Goal: Information Seeking & Learning: Learn about a topic

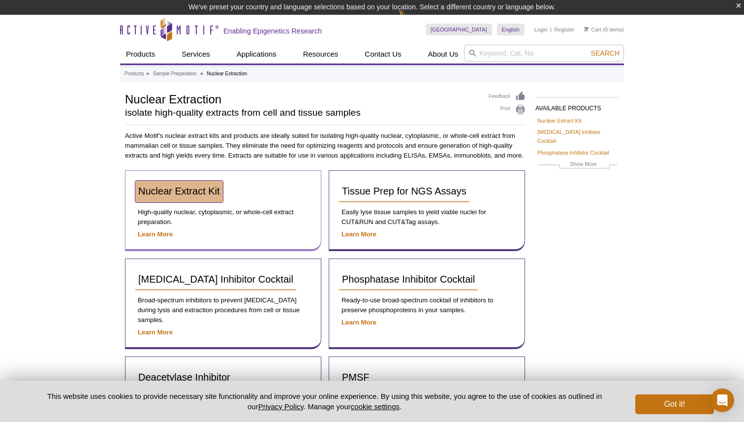
click at [167, 190] on span "Nuclear Extract Kit" at bounding box center [179, 190] width 82 height 11
click at [207, 195] on span "Nuclear Extract Kit" at bounding box center [179, 190] width 82 height 11
click at [673, 403] on button "Got it!" at bounding box center [674, 404] width 79 height 20
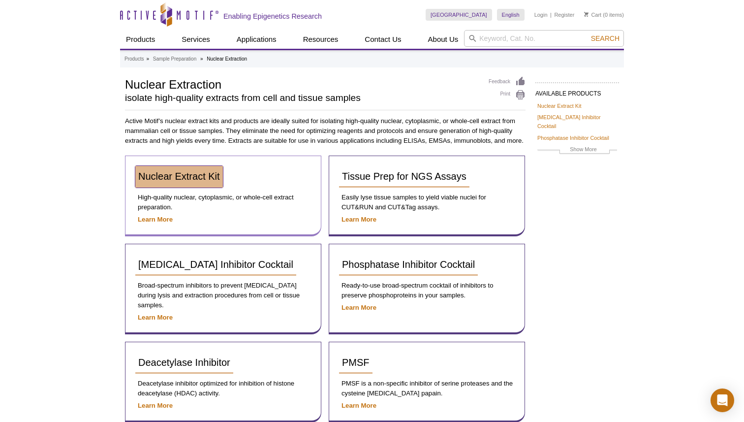
click at [170, 178] on span "Nuclear Extract Kit" at bounding box center [179, 176] width 82 height 11
click at [205, 179] on span "Nuclear Extract Kit" at bounding box center [179, 176] width 82 height 11
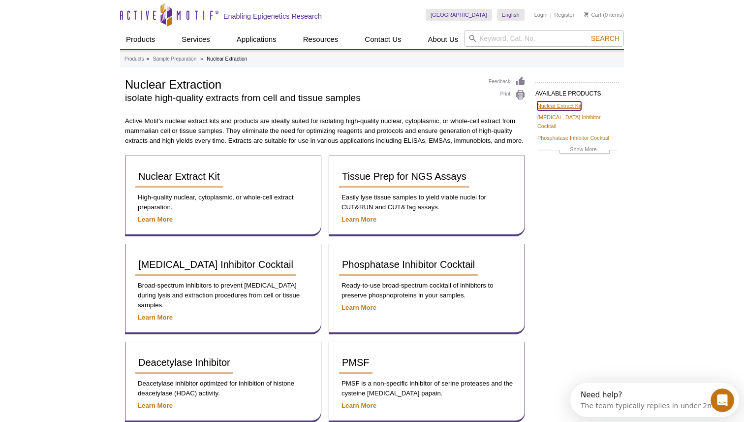
click at [553, 104] on link "Nuclear Extract Kit" at bounding box center [559, 105] width 44 height 9
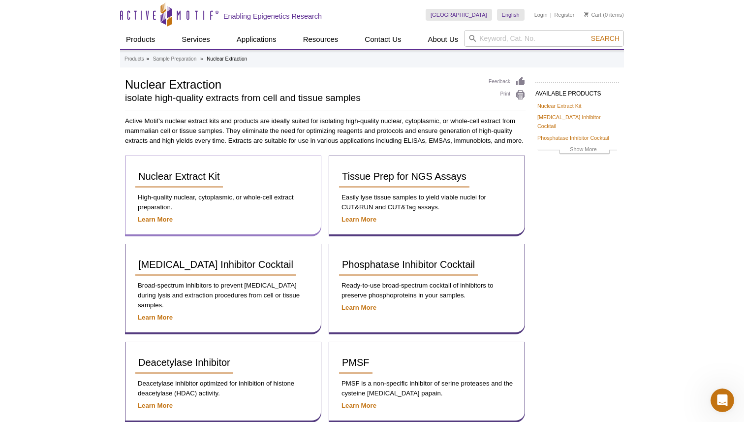
click at [173, 188] on div "Nuclear Extract Kit" at bounding box center [223, 180] width 176 height 29
click at [189, 163] on div "Nuclear Extract Kit High-quality nuclear, cytoplasmic, or whole-cell extract pr…" at bounding box center [223, 195] width 196 height 81
click at [188, 167] on link "Nuclear Extract Kit" at bounding box center [179, 177] width 88 height 22
click at [562, 106] on link "Nuclear Extract Kit" at bounding box center [559, 105] width 44 height 9
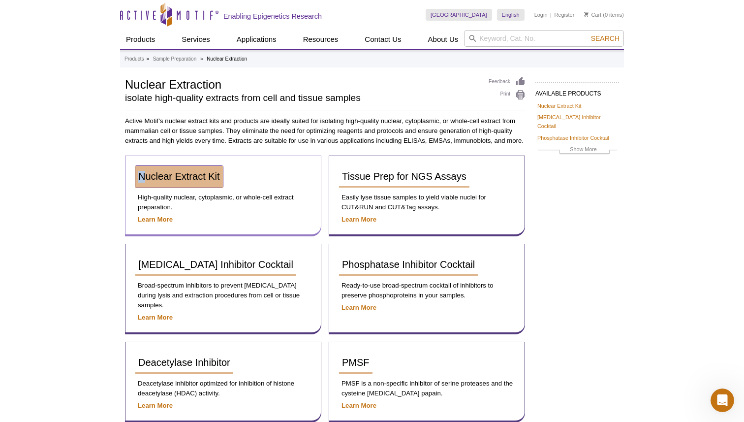
click at [182, 173] on span "Nuclear Extract Kit" at bounding box center [179, 176] width 82 height 11
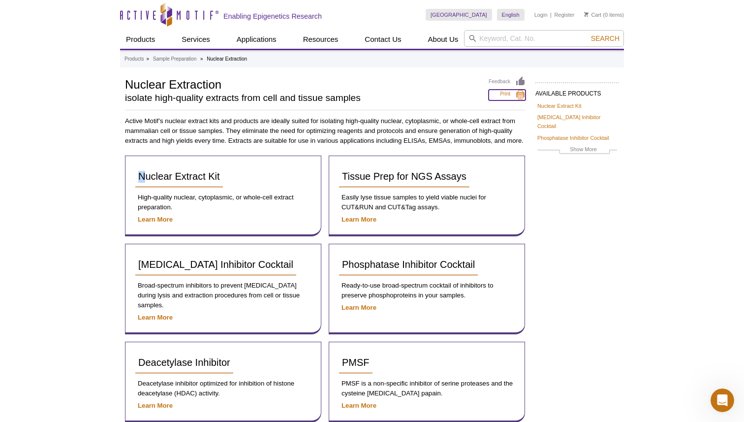
click at [515, 94] on link "Print" at bounding box center [506, 95] width 37 height 11
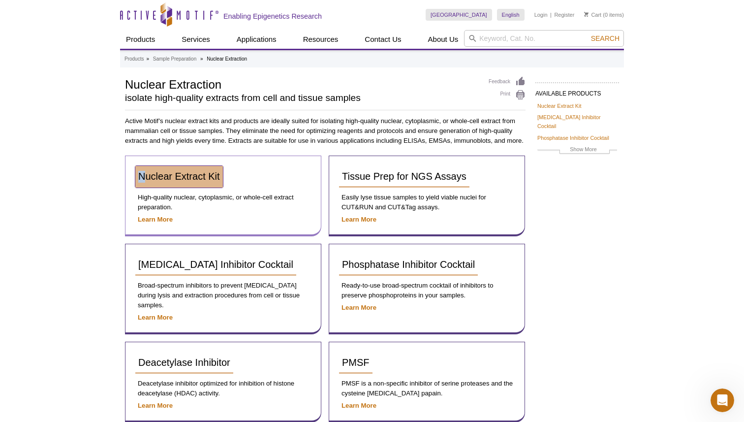
click at [189, 183] on link "Nuclear Extract Kit" at bounding box center [179, 177] width 88 height 22
click at [212, 182] on link "Nuclear Extract Kit" at bounding box center [179, 177] width 88 height 22
click at [194, 180] on span "Nuclear Extract Kit" at bounding box center [179, 176] width 82 height 11
click at [151, 218] on strong "Learn More" at bounding box center [155, 218] width 35 height 7
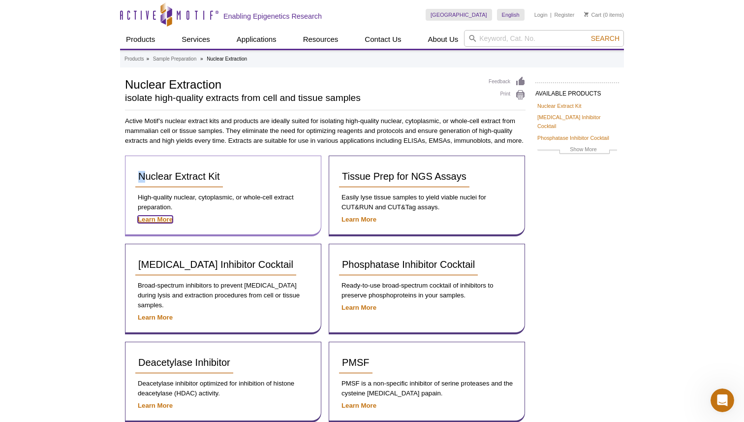
click at [151, 218] on strong "Learn More" at bounding box center [155, 218] width 35 height 7
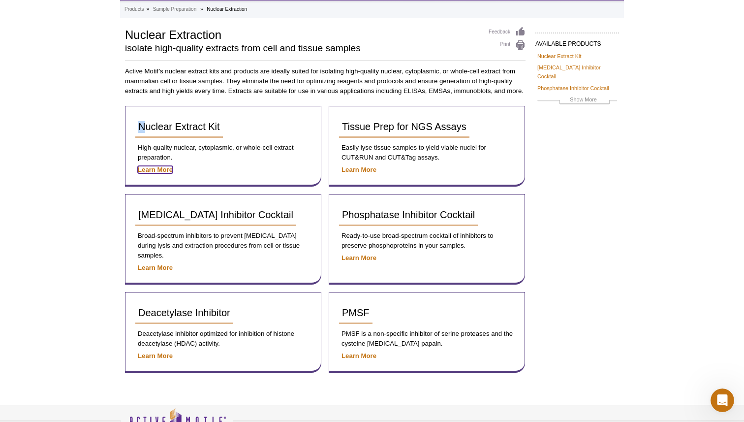
scroll to position [43, 0]
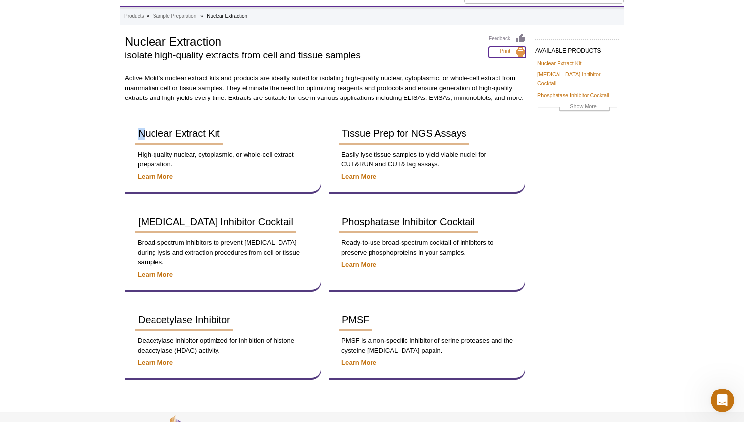
click at [515, 48] on link "Print" at bounding box center [506, 52] width 37 height 11
click at [510, 61] on div "Feedback Print" at bounding box center [506, 48] width 37 height 31
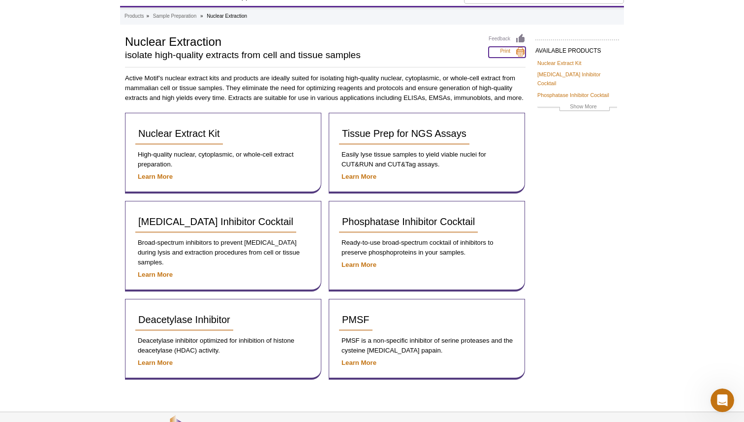
click at [513, 57] on link "Print" at bounding box center [506, 52] width 37 height 11
drag, startPoint x: 513, startPoint y: 57, endPoint x: 517, endPoint y: 127, distance: 70.0
click at [516, 132] on div "AVAILABLE PRODUCTS Nuclear Extract Kit [MEDICAL_DATA] Inhibitor Cocktail Phosph…" at bounding box center [372, 211] width 504 height 356
click at [517, 126] on div "Tissue Prep for NGS Assays Easily lyse tissue samples to yield viable nuclei fo…" at bounding box center [427, 153] width 196 height 81
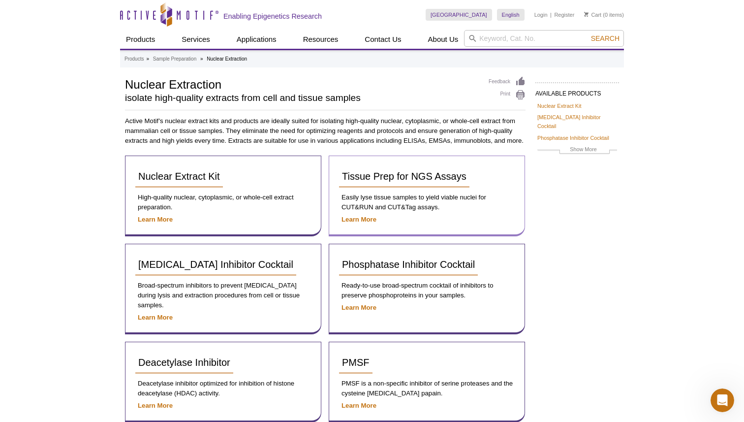
click at [517, 125] on p "Active Motif’s nuclear extract kits and products are ideally suited for isolati…" at bounding box center [325, 131] width 400 height 30
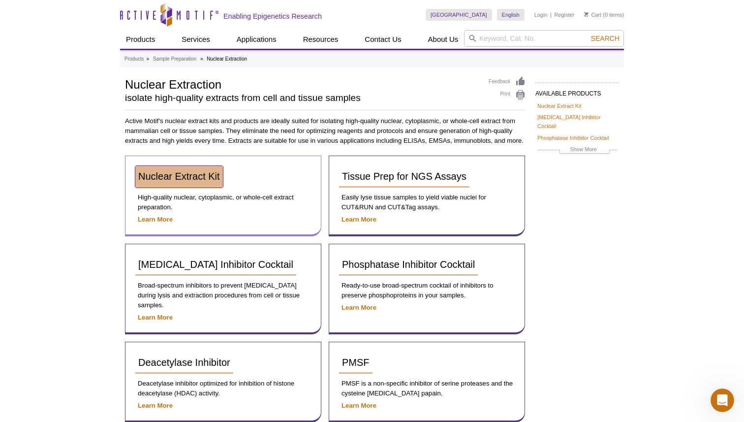
click at [213, 173] on span "Nuclear Extract Kit" at bounding box center [179, 176] width 82 height 11
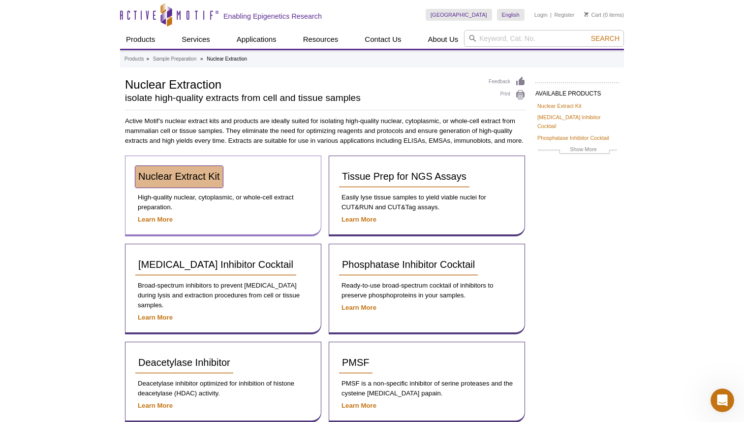
click at [213, 173] on span "Nuclear Extract Kit" at bounding box center [179, 176] width 82 height 11
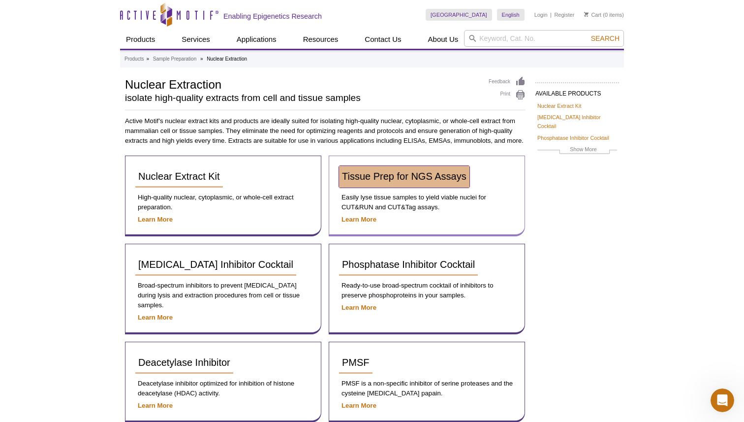
click at [367, 169] on link "Tissue Prep for NGS Assays" at bounding box center [404, 177] width 130 height 22
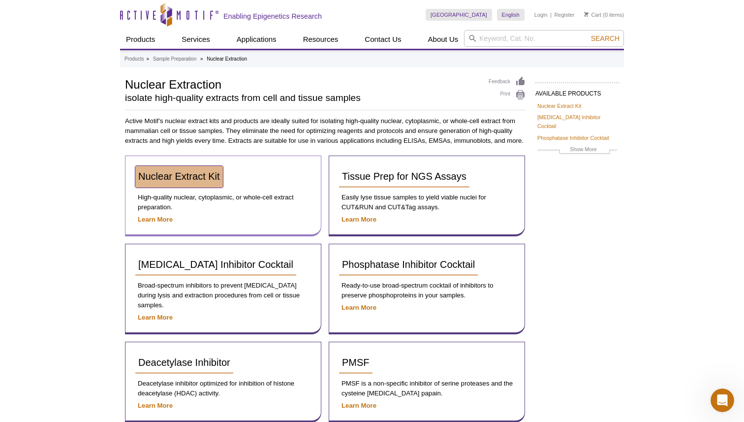
click at [195, 171] on span "Nuclear Extract Kit" at bounding box center [179, 176] width 82 height 11
click at [160, 176] on span "Nuclear Extract Kit" at bounding box center [179, 176] width 82 height 11
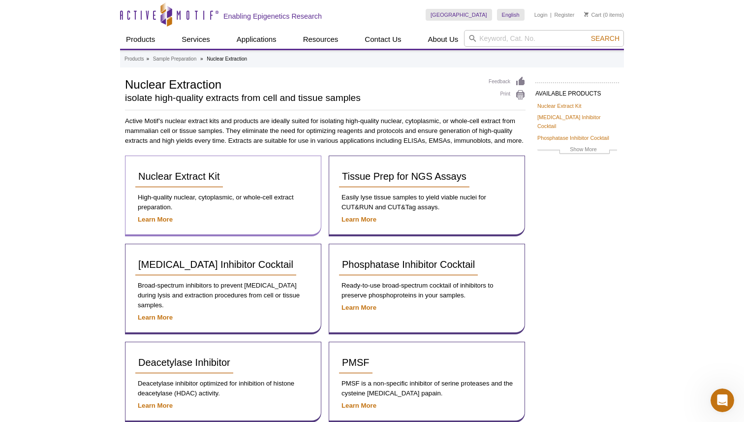
click at [286, 194] on p "High-quality nuclear, cytoplasmic, or whole-cell extract preparation." at bounding box center [223, 202] width 176 height 20
click at [378, 194] on p "Easily lyse tissue samples to yield viable nuclei for CUT&RUN and CUT&Tag assay…" at bounding box center [427, 202] width 176 height 20
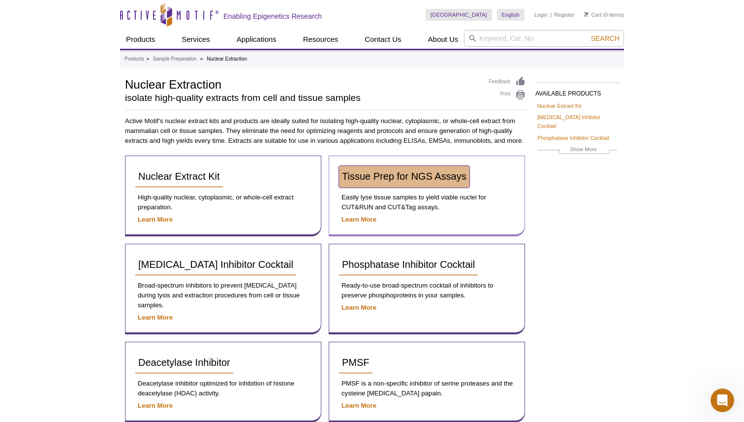
click at [378, 174] on span "Tissue Prep for NGS Assays" at bounding box center [404, 176] width 124 height 11
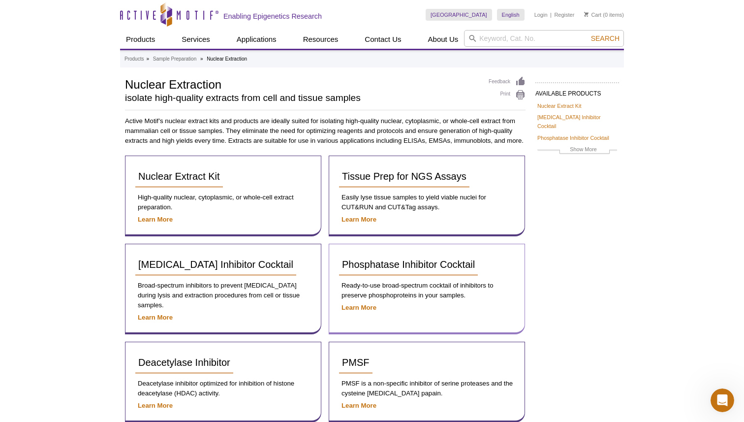
click at [358, 246] on div "Phosphatase Inhibitor Cocktail Ready-to-use broad-spectrum cocktail of inhibito…" at bounding box center [427, 288] width 196 height 91
click at [358, 264] on span "Phosphatase Inhibitor Cocktail" at bounding box center [408, 264] width 133 height 11
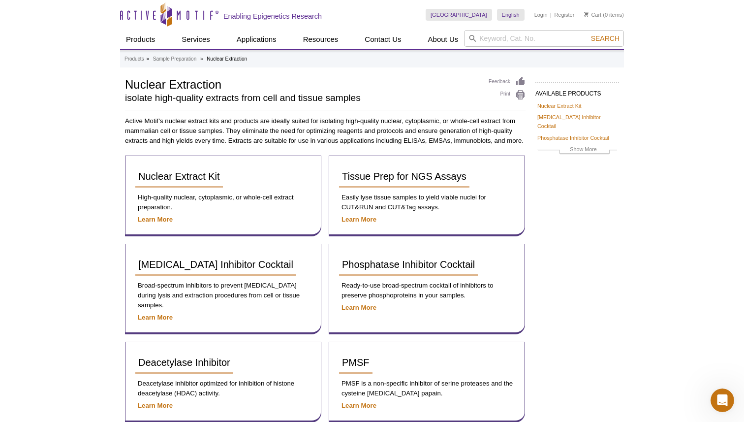
click at [276, 144] on p "Active Motif’s nuclear extract kits and products are ideally suited for isolati…" at bounding box center [325, 131] width 400 height 30
